Goal: Information Seeking & Learning: Learn about a topic

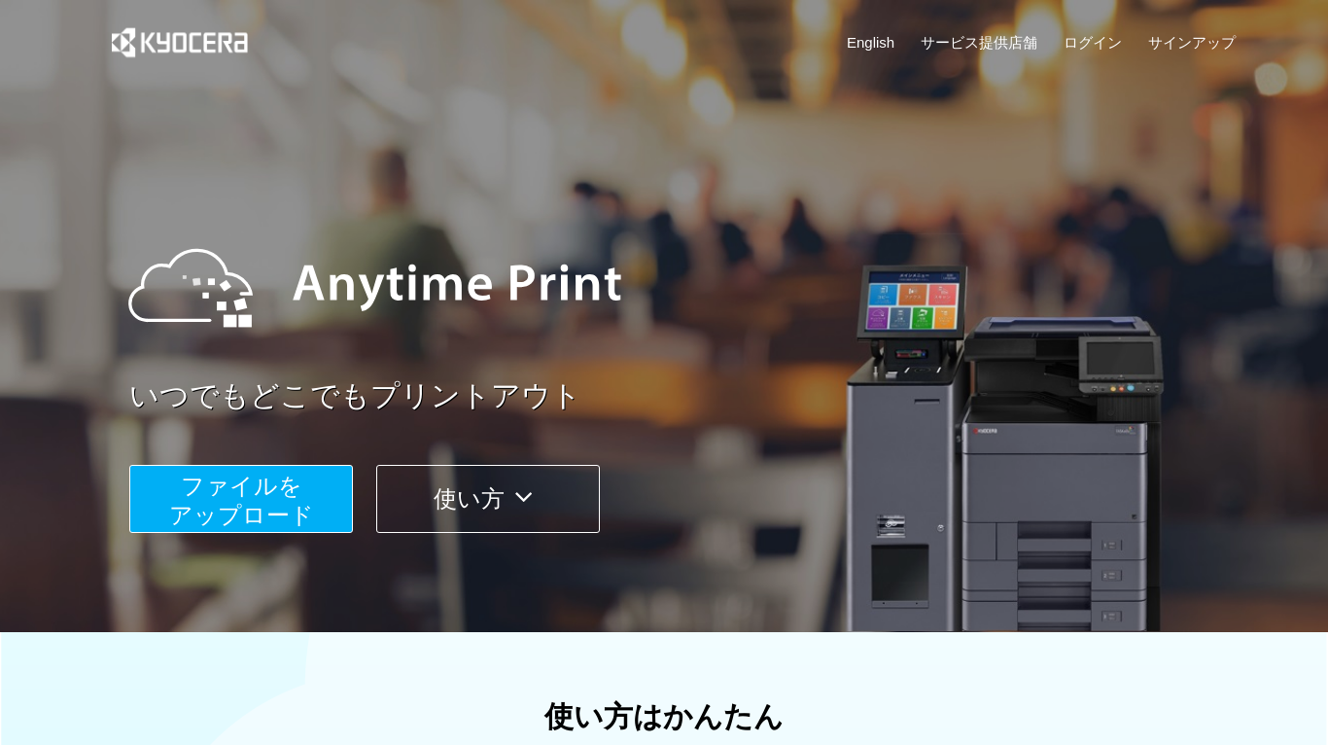
click at [516, 498] on icon at bounding box center [524, 496] width 38 height 29
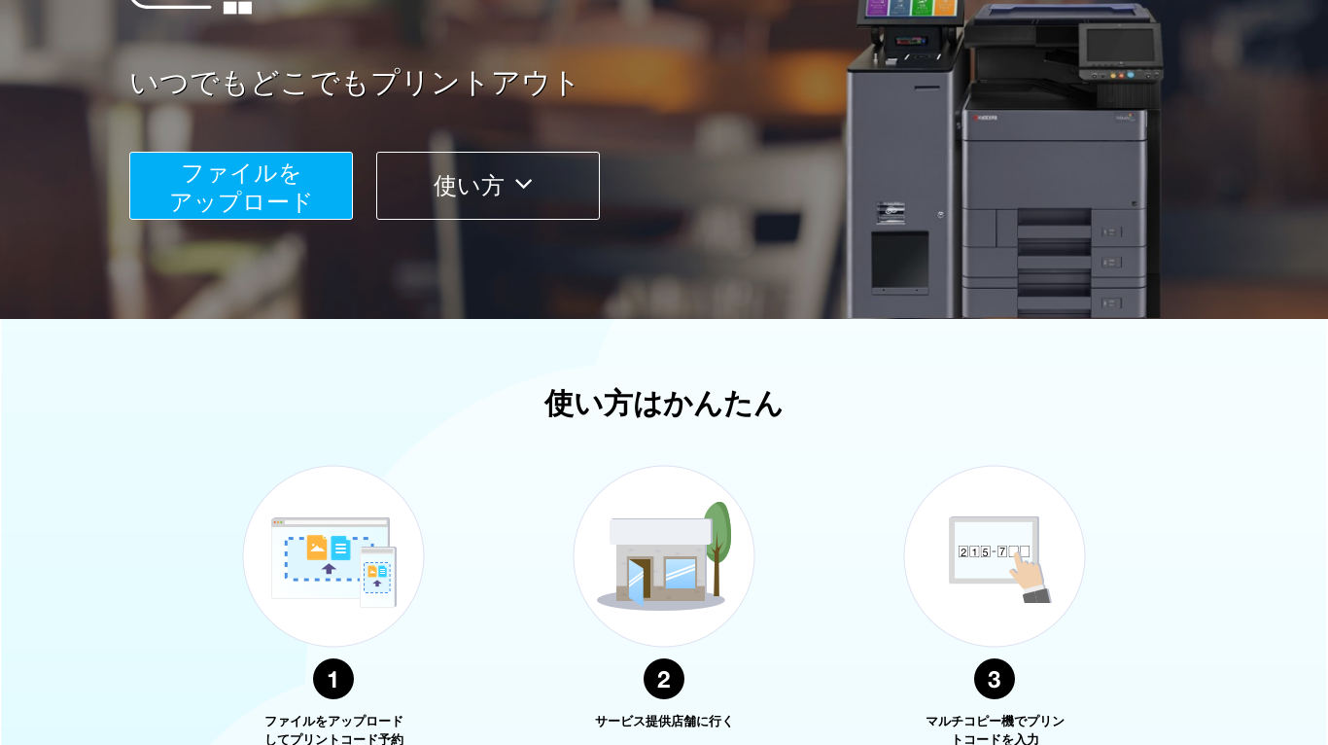
scroll to position [636, 0]
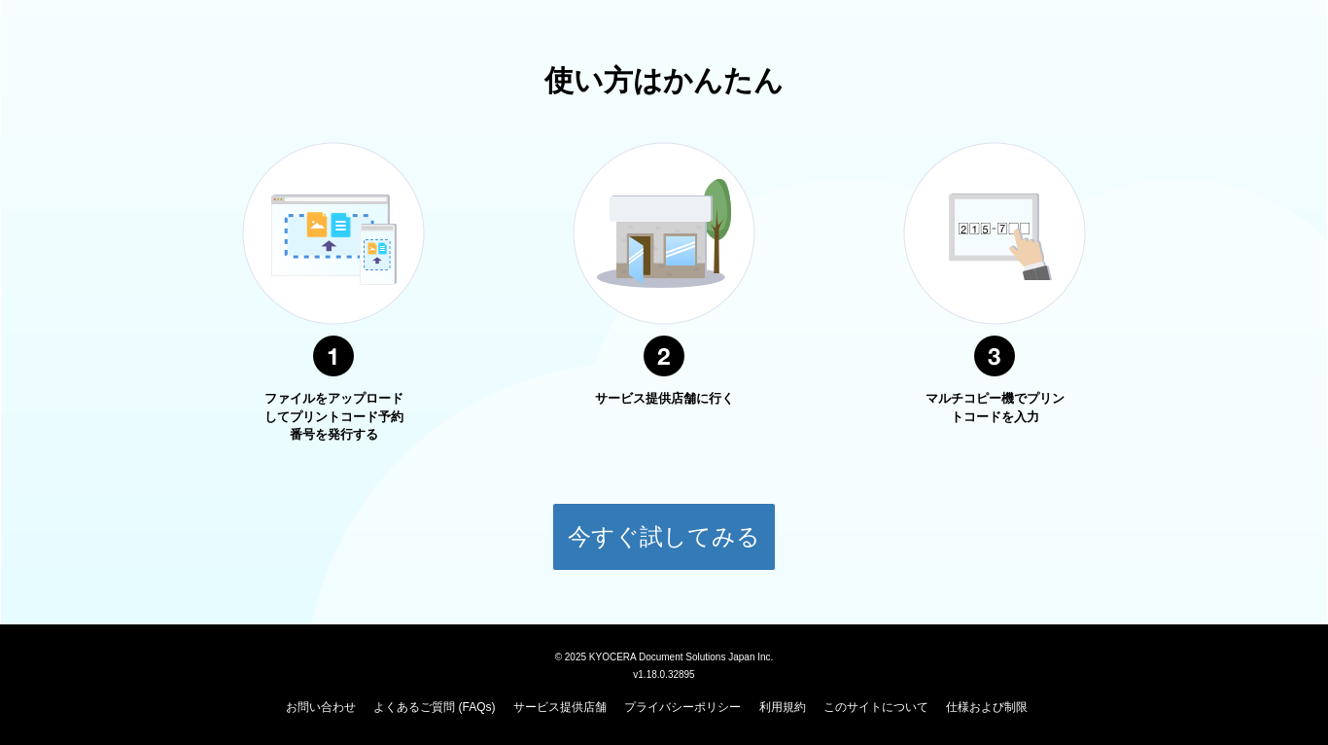
click at [1009, 235] on img at bounding box center [994, 259] width 243 height 307
click at [1006, 392] on p "マルチコピー機でプリントコードを入力" at bounding box center [995, 408] width 146 height 36
click at [479, 710] on link "よくあるご質問 (FAQs)" at bounding box center [434, 707] width 122 height 14
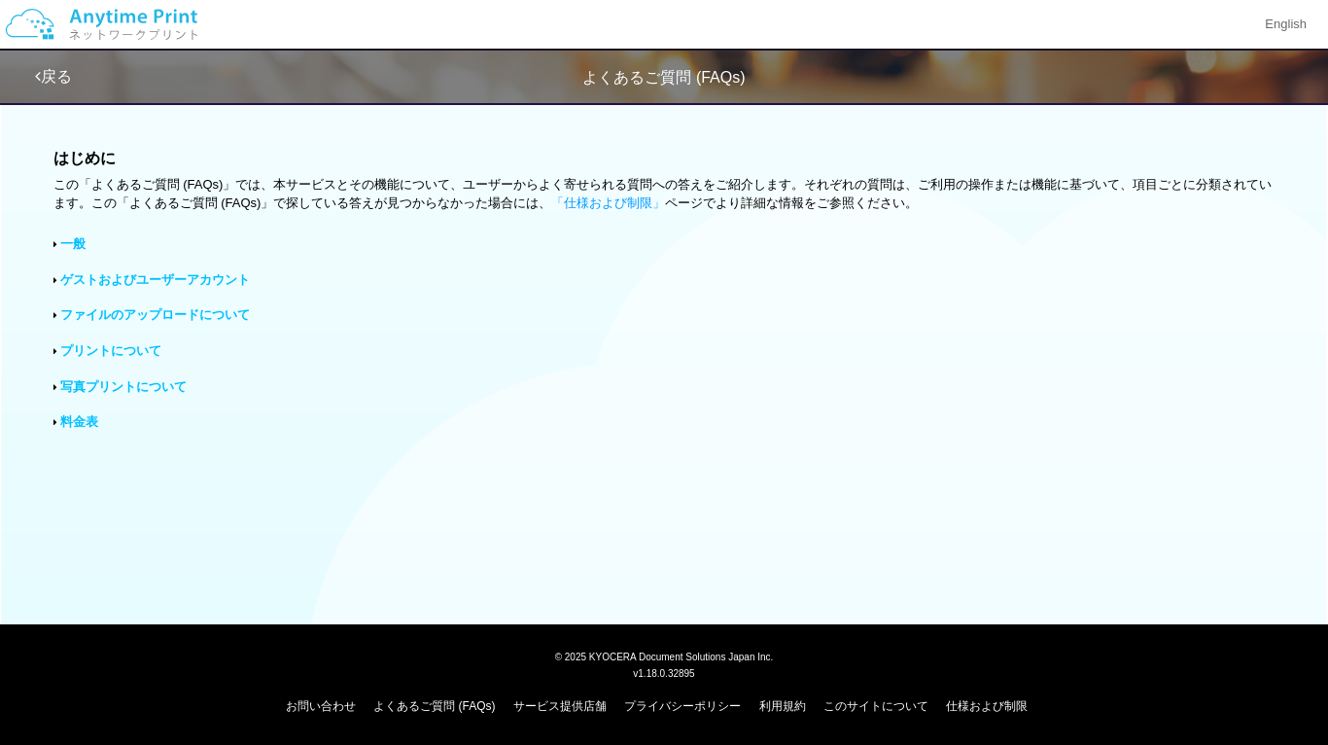
click at [74, 239] on link "一般" at bounding box center [72, 243] width 25 height 15
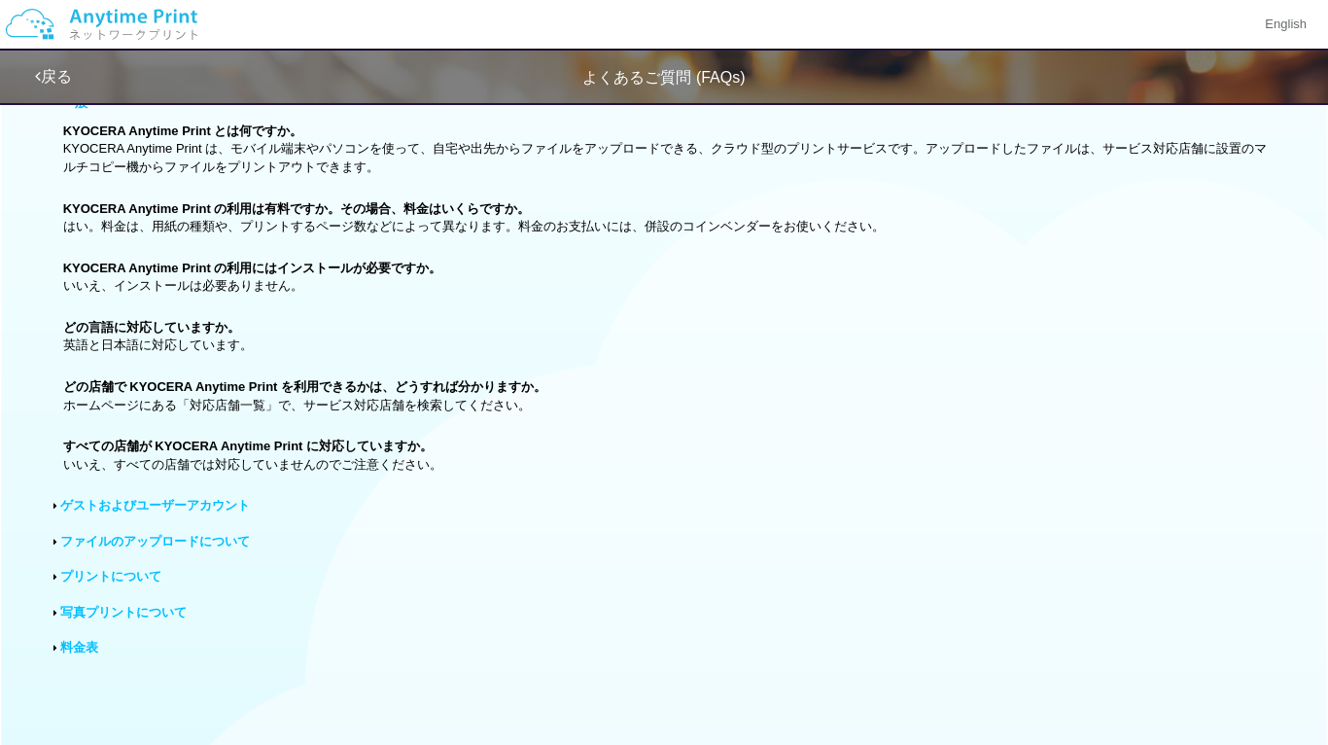
scroll to position [185, 0]
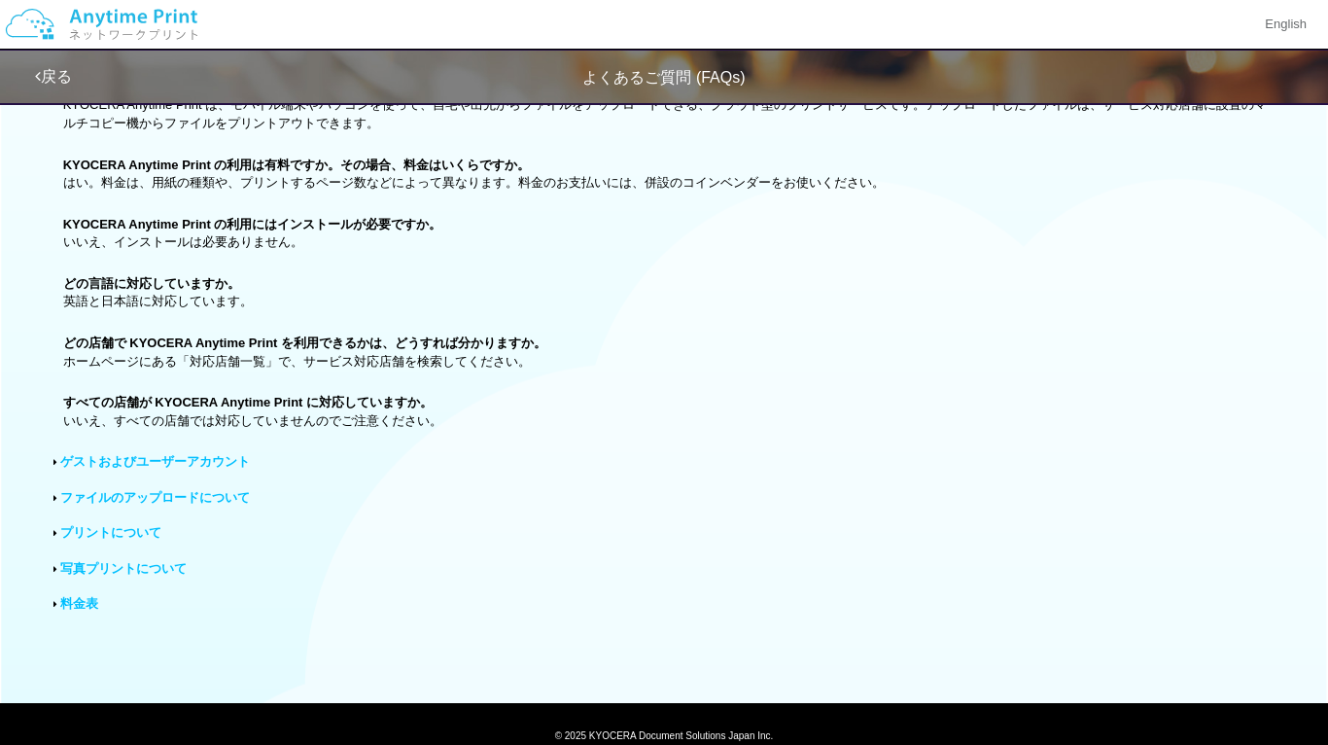
click at [191, 364] on p "どの店舗で KYOCERA Anytime Print を利用できるかは、どうすれば分かりますか。 ホームページにある「対応店舗一覧」で、サービス対応店舗を検…" at bounding box center [669, 352] width 1212 height 36
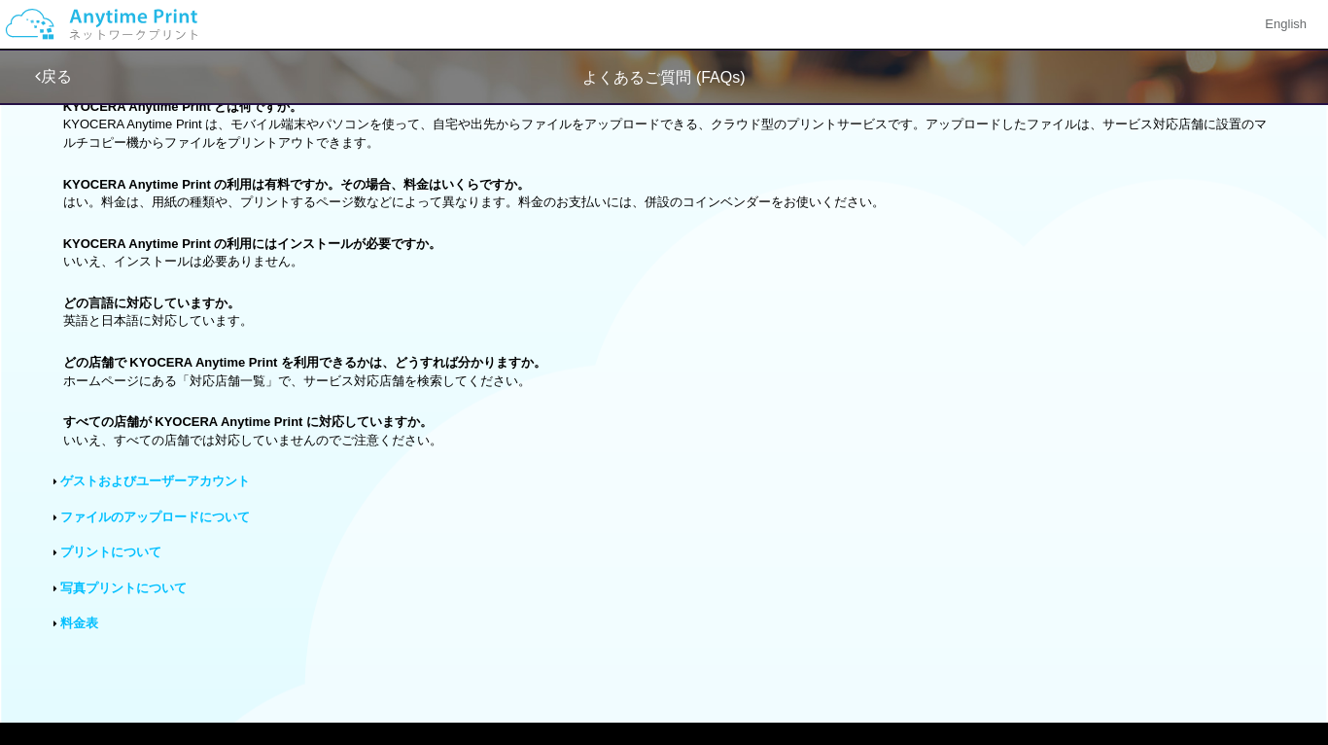
scroll to position [171, 0]
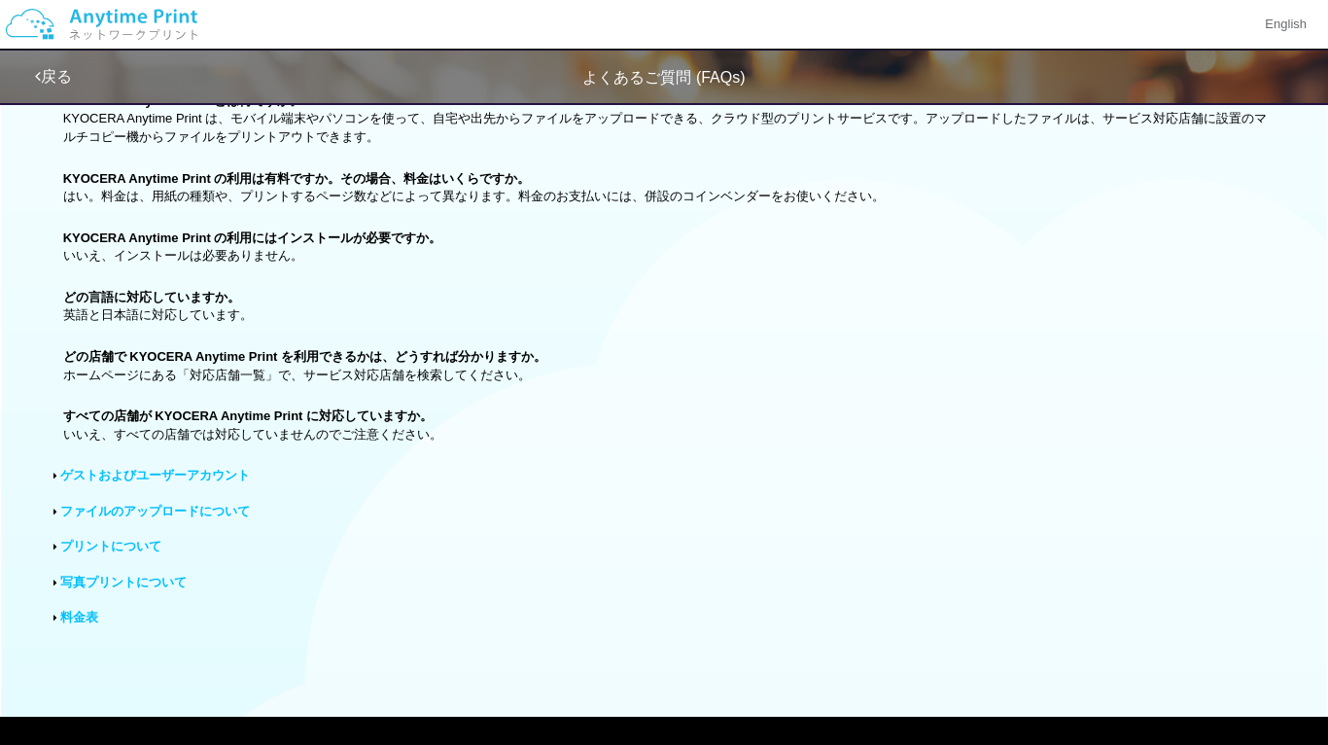
click at [51, 87] on div "よくあるご質問 (FAQs)" at bounding box center [664, 78] width 1328 height 22
click at [61, 74] on link "戻る" at bounding box center [53, 76] width 37 height 17
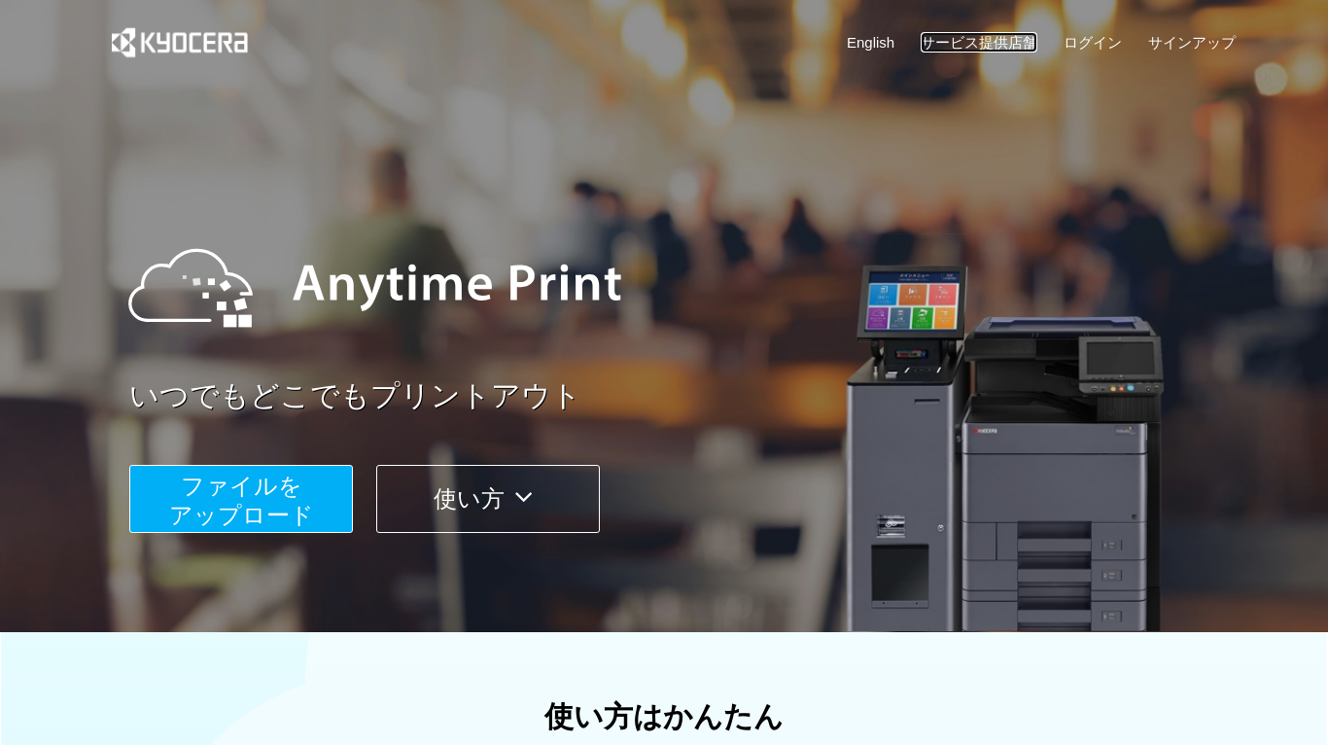
click at [1008, 44] on link "サービス提供店舗" at bounding box center [979, 42] width 117 height 20
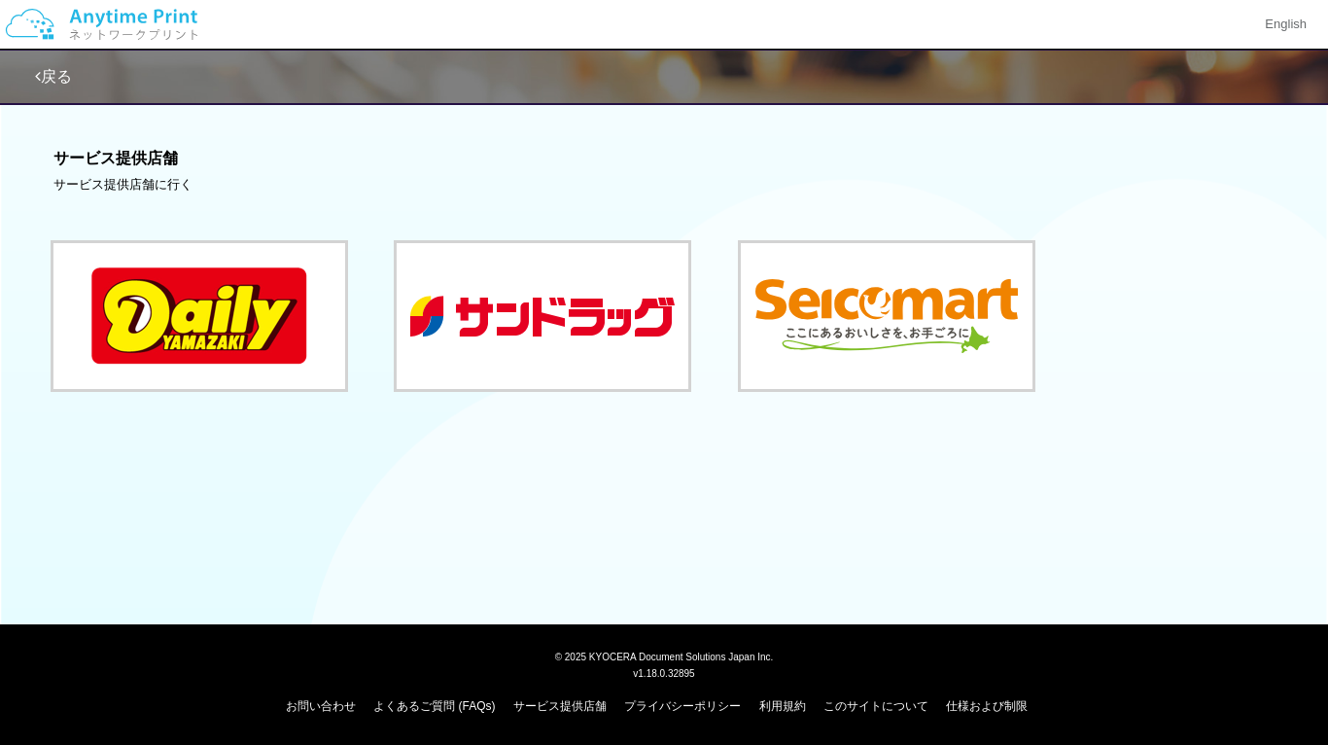
click at [49, 74] on link "戻る" at bounding box center [53, 76] width 37 height 17
